Goal: Navigation & Orientation: Find specific page/section

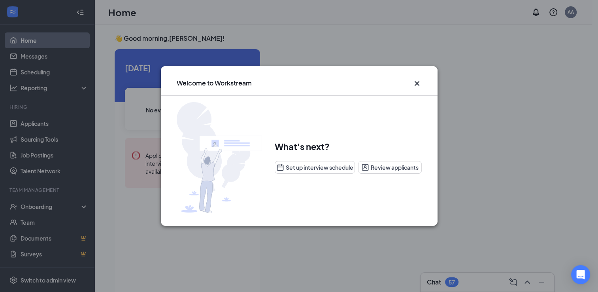
click at [418, 83] on icon "Cross" at bounding box center [416, 83] width 9 height 9
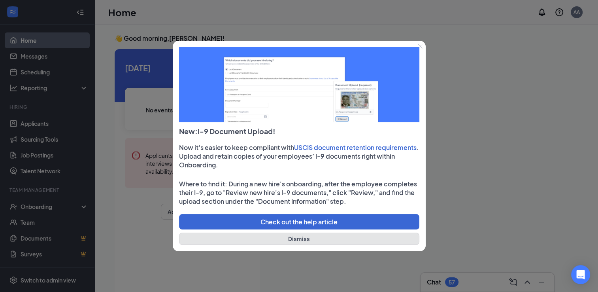
drag, startPoint x: 588, startPoint y: 1, endPoint x: 286, endPoint y: 238, distance: 383.6
click at [286, 238] on button "Dismiss" at bounding box center [299, 238] width 240 height 12
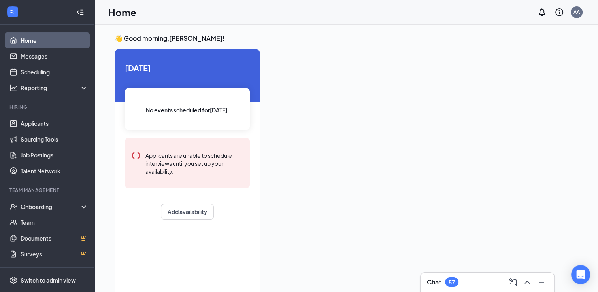
drag, startPoint x: 572, startPoint y: 0, endPoint x: 405, endPoint y: 31, distance: 170.0
drag, startPoint x: 405, startPoint y: 31, endPoint x: 394, endPoint y: 35, distance: 11.6
click at [394, 35] on h3 "👋 Good morning, Akeeya Alexander !" at bounding box center [346, 38] width 463 height 9
click at [567, 134] on div at bounding box center [422, 169] width 312 height 241
